Goal: Participate in discussion

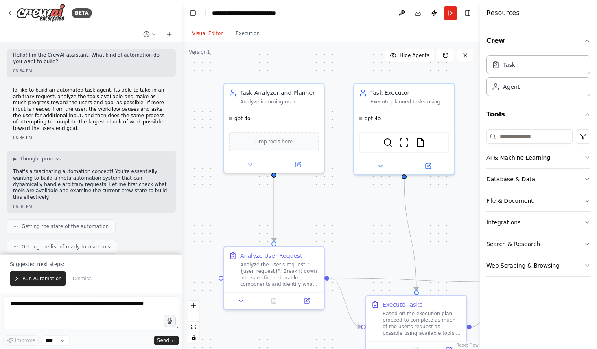
scroll to position [692, 0]
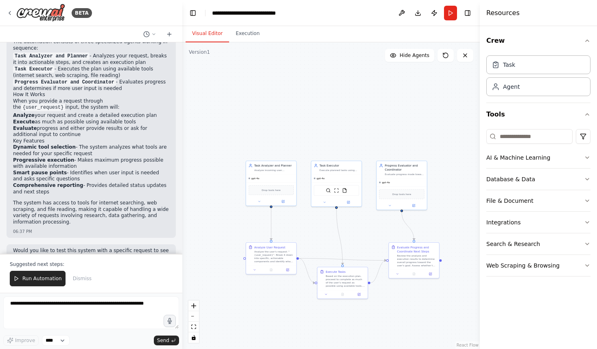
drag, startPoint x: 366, startPoint y: 234, endPoint x: 232, endPoint y: 217, distance: 135.0
click at [233, 219] on div ".deletable-edge-delete-btn { width: 20px; height: 20px; border: 0px solid #ffff…" at bounding box center [331, 195] width 298 height 307
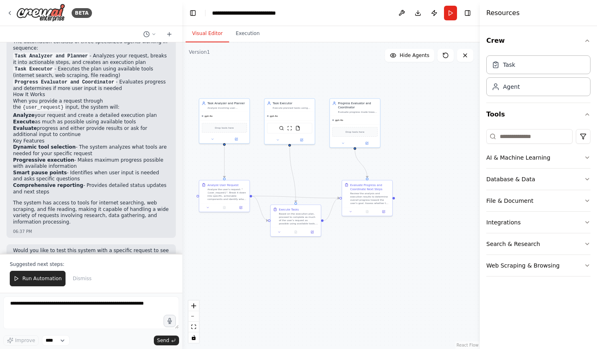
drag, startPoint x: 268, startPoint y: 215, endPoint x: 331, endPoint y: 157, distance: 86.2
click at [331, 157] on div ".deletable-edge-delete-btn { width: 20px; height: 20px; border: 0px solid #ffff…" at bounding box center [331, 195] width 298 height 307
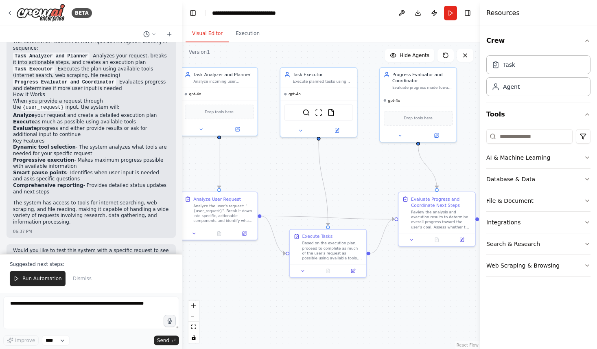
drag, startPoint x: 286, startPoint y: 154, endPoint x: 301, endPoint y: 172, distance: 23.5
click at [300, 172] on div ".deletable-edge-delete-btn { width: 20px; height: 20px; border: 0px solid #ffff…" at bounding box center [331, 195] width 298 height 307
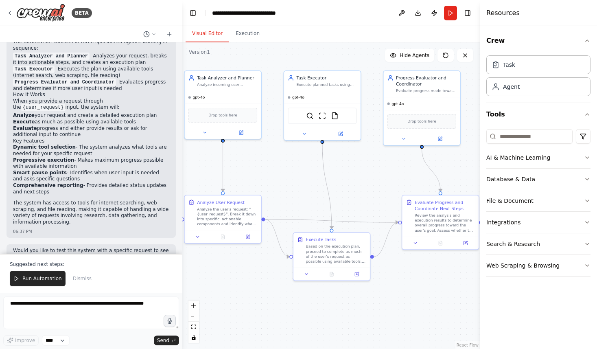
drag, startPoint x: 267, startPoint y: 176, endPoint x: 271, endPoint y: 179, distance: 5.0
click at [271, 179] on div ".deletable-edge-delete-btn { width: 20px; height: 20px; border: 0px solid #ffff…" at bounding box center [331, 195] width 298 height 307
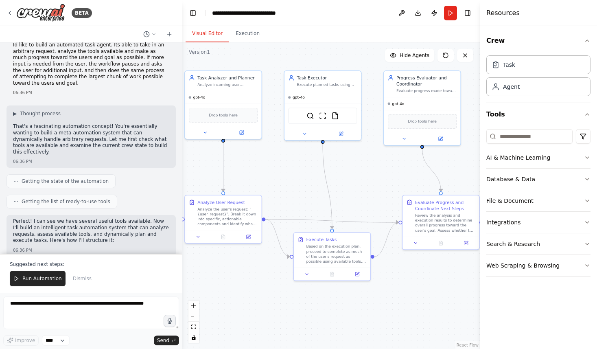
scroll to position [46, 0]
drag, startPoint x: 15, startPoint y: 127, endPoint x: 120, endPoint y: 134, distance: 105.7
click at [120, 134] on p "That's a fascinating automation concept! You're essentially wanting to build a …" at bounding box center [91, 138] width 156 height 32
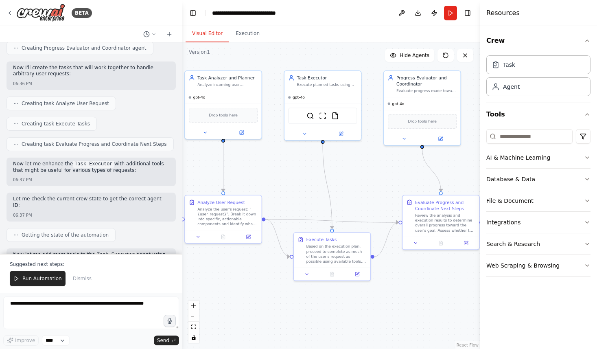
scroll to position [692, 0]
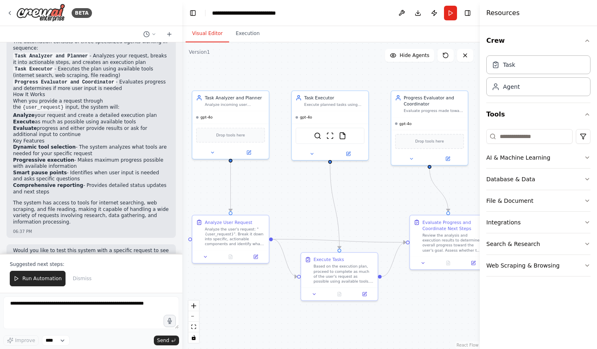
drag, startPoint x: 272, startPoint y: 175, endPoint x: 279, endPoint y: 195, distance: 21.6
click at [279, 195] on div ".deletable-edge-delete-btn { width: 20px; height: 20px; border: 0px solid #ffff…" at bounding box center [331, 195] width 298 height 307
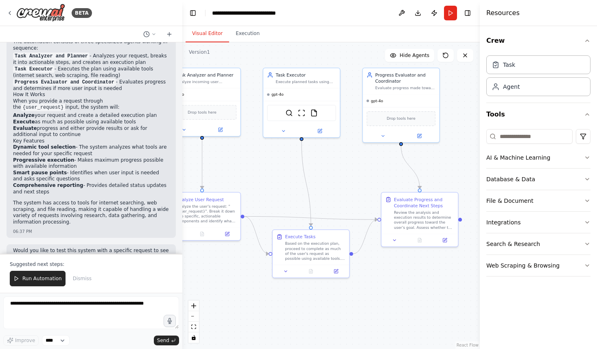
drag, startPoint x: 381, startPoint y: 190, endPoint x: 364, endPoint y: 171, distance: 25.1
click at [364, 171] on div ".deletable-edge-delete-btn { width: 20px; height: 20px; border: 0px solid #ffff…" at bounding box center [331, 195] width 298 height 307
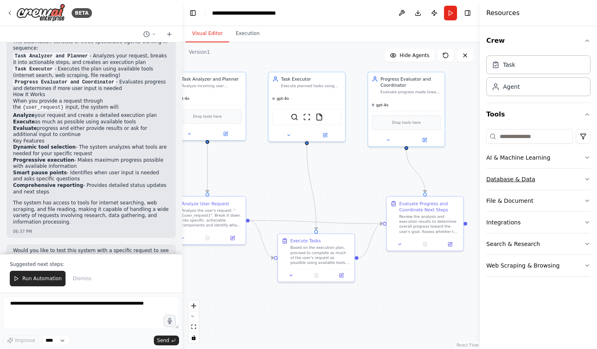
click at [553, 176] on button "Database & Data" at bounding box center [539, 179] width 104 height 21
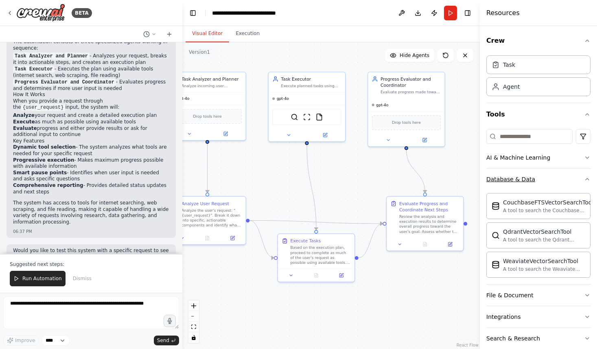
click at [536, 182] on button "Database & Data" at bounding box center [539, 179] width 104 height 21
